Goal: Task Accomplishment & Management: Manage account settings

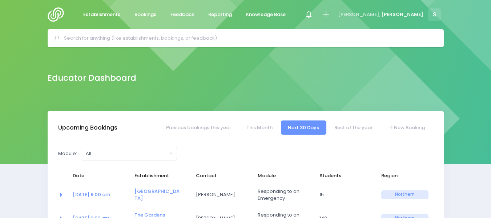
select select "5"
click at [58, 12] on img at bounding box center [58, 14] width 21 height 15
select select "5"
click at [93, 37] on input "text" at bounding box center [248, 38] width 369 height 11
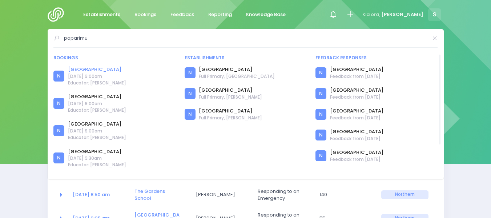
type input "paparimu"
click at [102, 69] on link "[GEOGRAPHIC_DATA]" at bounding box center [97, 69] width 58 height 7
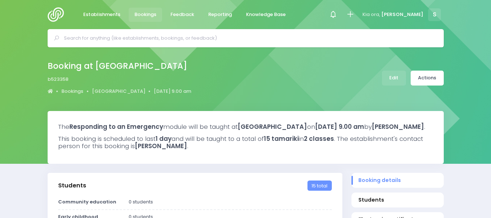
select select "5"
click at [392, 76] on link "Edit" at bounding box center [394, 77] width 24 height 15
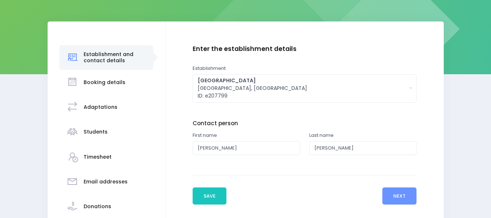
scroll to position [92, 0]
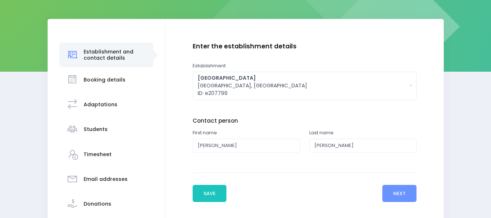
click at [95, 129] on h3 "Students" at bounding box center [96, 129] width 24 height 6
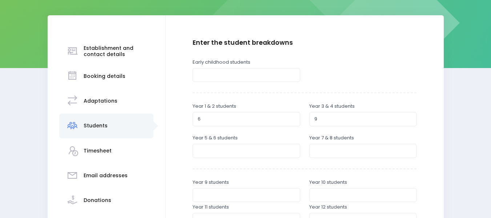
scroll to position [100, 0]
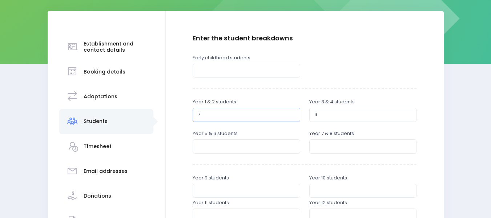
click at [292, 112] on input "7" at bounding box center [247, 115] width 108 height 14
click at [292, 112] on input "8" at bounding box center [247, 115] width 108 height 14
type input "9"
click at [292, 112] on input "9" at bounding box center [247, 115] width 108 height 14
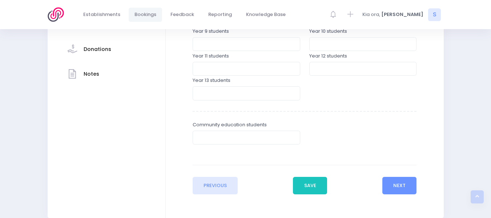
scroll to position [248, 0]
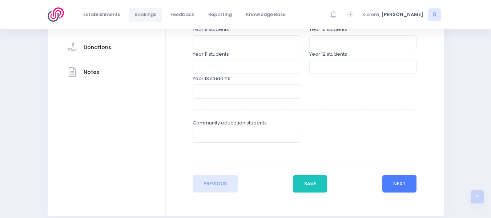
click at [406, 184] on button "Next" at bounding box center [399, 183] width 35 height 17
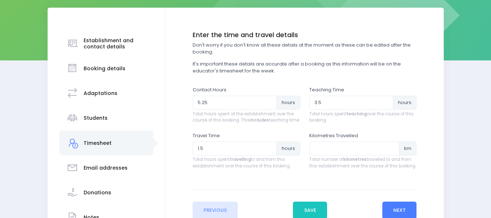
scroll to position [111, 0]
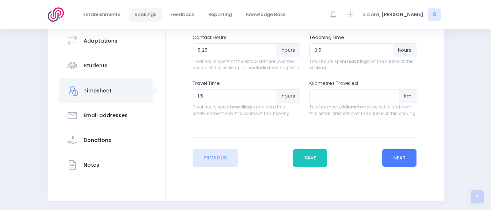
click at [392, 166] on button "Next" at bounding box center [399, 157] width 35 height 17
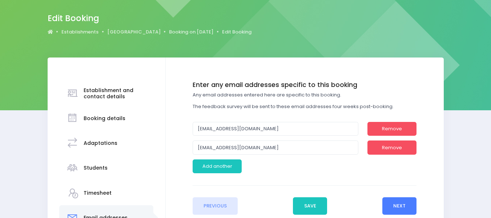
scroll to position [64, 0]
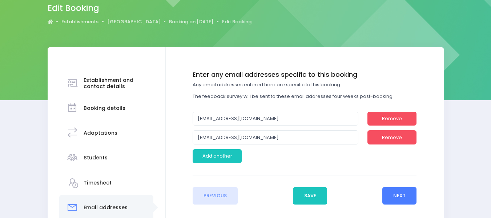
click at [404, 195] on button "Next" at bounding box center [399, 195] width 35 height 17
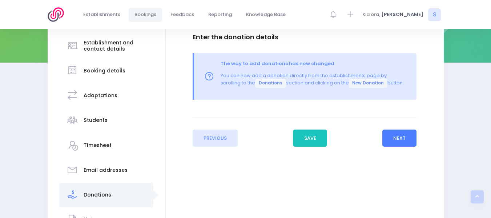
scroll to position [116, 0]
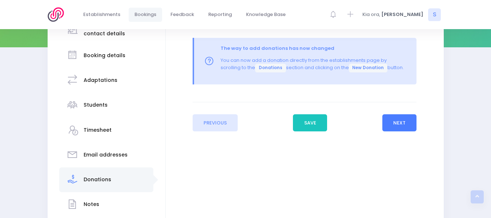
click at [398, 122] on button "Next" at bounding box center [399, 122] width 35 height 17
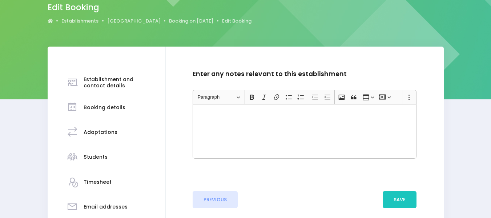
scroll to position [80, 0]
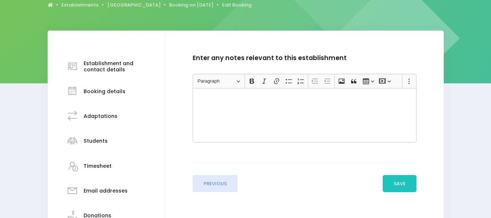
click at [205, 97] on p "Rich Text Editor, main" at bounding box center [305, 96] width 218 height 7
click at [304, 96] on p "First Aid & Safety for each group. Double timetslot to fit it all in" at bounding box center [305, 96] width 218 height 7
click at [341, 94] on p "First Aid & Safety for each group. Double time slot to fit it all in" at bounding box center [305, 96] width 218 height 7
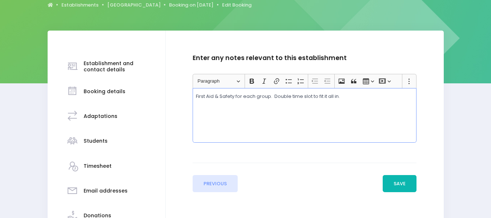
click at [396, 183] on button "Save" at bounding box center [399, 183] width 34 height 17
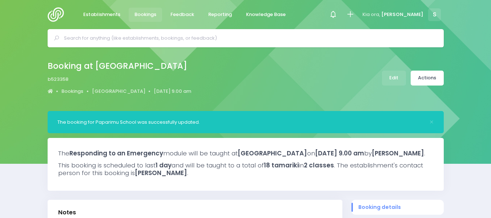
select select "5"
click at [427, 84] on link "Actions" at bounding box center [426, 77] width 33 height 15
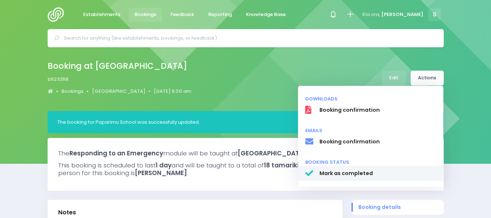
click at [325, 174] on span "Mark as completed" at bounding box center [377, 173] width 117 height 8
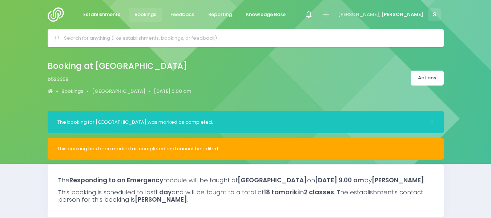
select select "5"
click at [56, 15] on img at bounding box center [58, 14] width 21 height 15
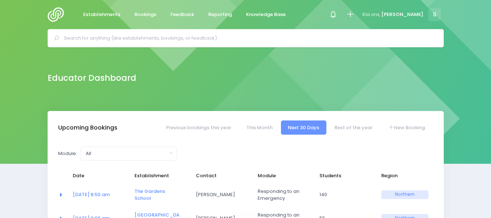
select select "5"
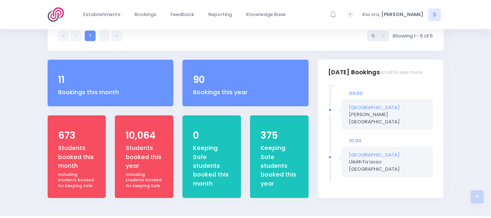
scroll to position [276, 0]
